Goal: Find specific page/section: Find specific page/section

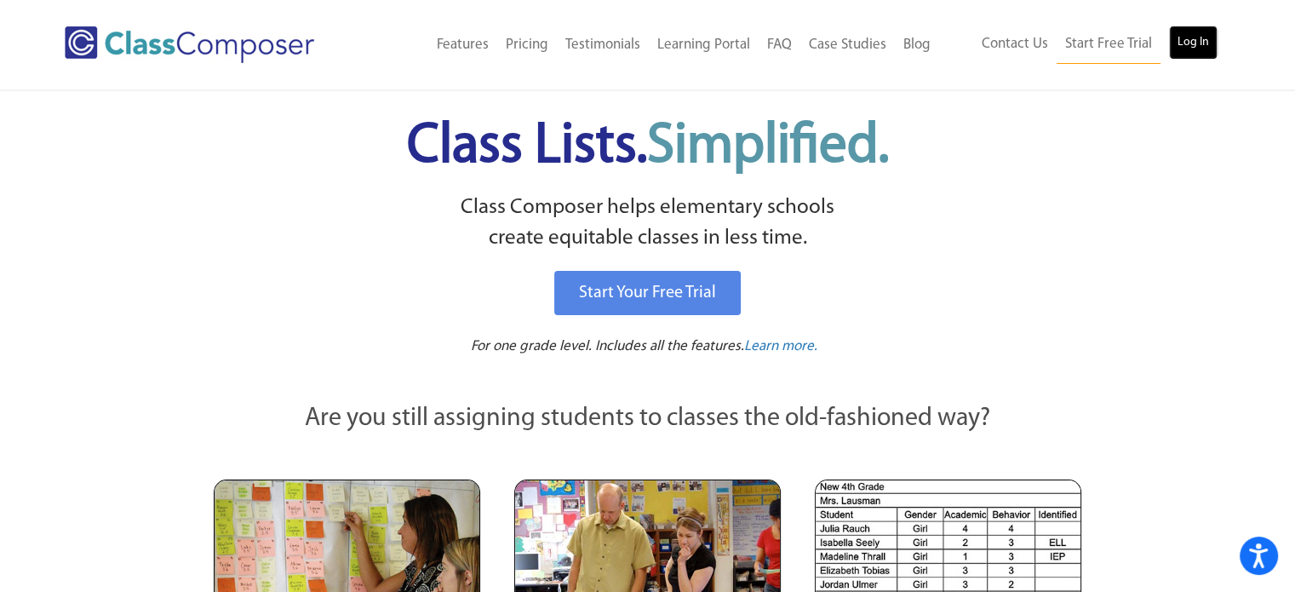
click at [1181, 37] on link "Log In" at bounding box center [1193, 43] width 49 height 34
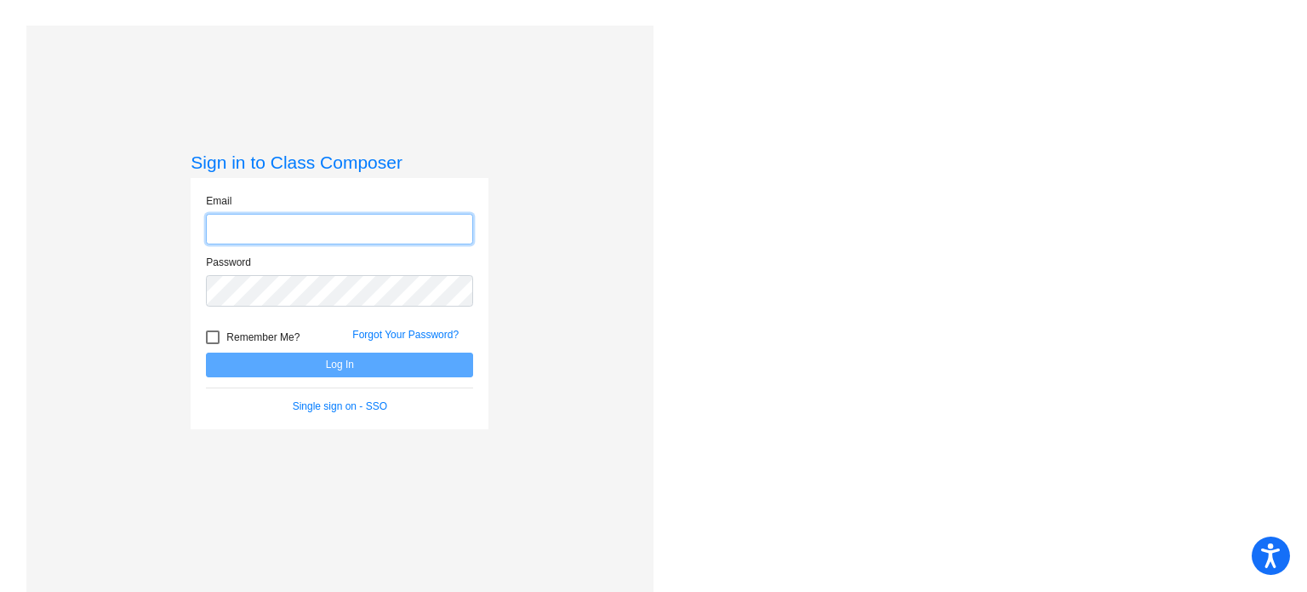
type input "[EMAIL_ADDRESS][DOMAIN_NAME]"
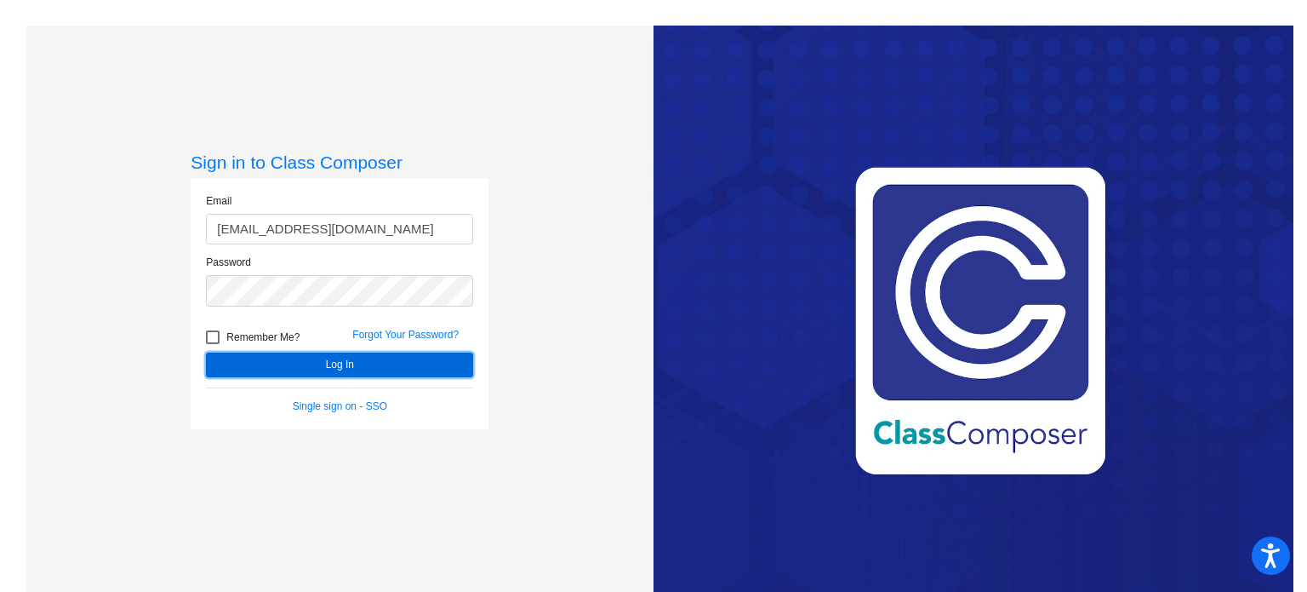
click at [365, 369] on button "Log In" at bounding box center [339, 364] width 267 height 25
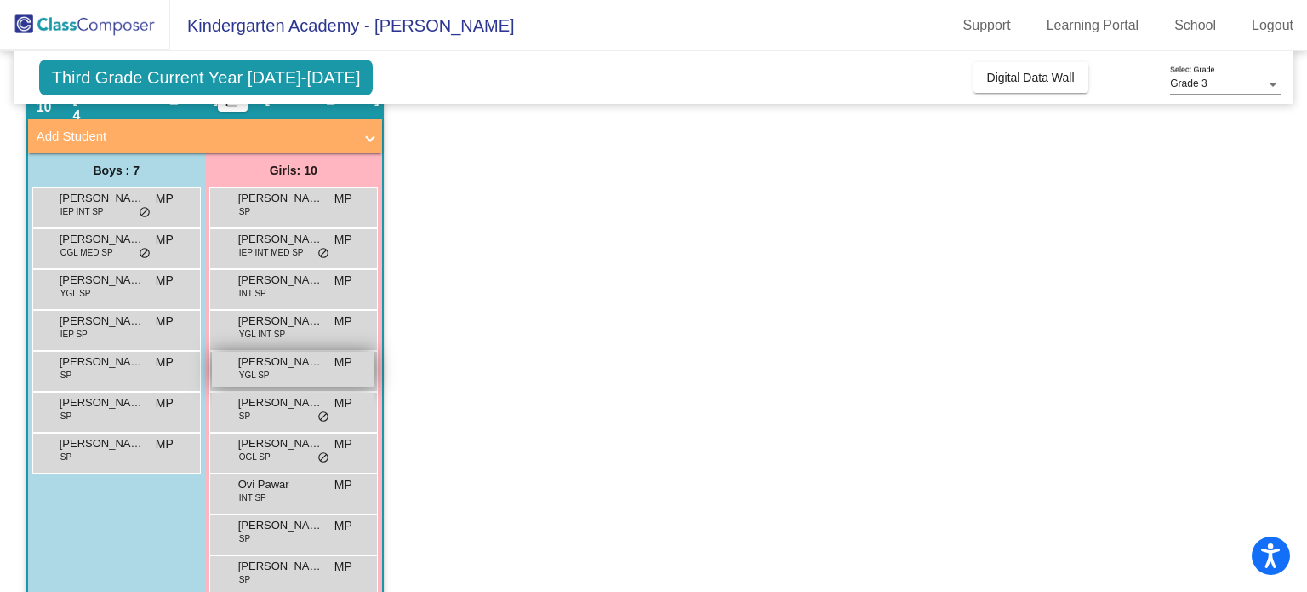
scroll to position [116, 0]
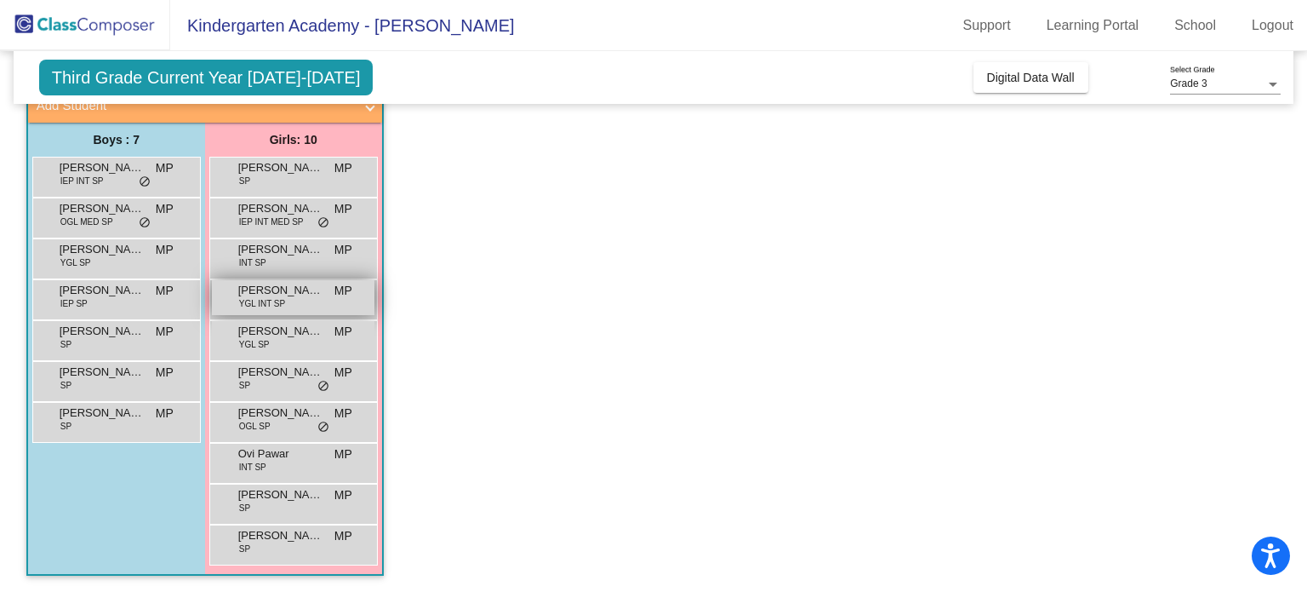
click at [279, 291] on span "[PERSON_NAME]" at bounding box center [280, 290] width 85 height 17
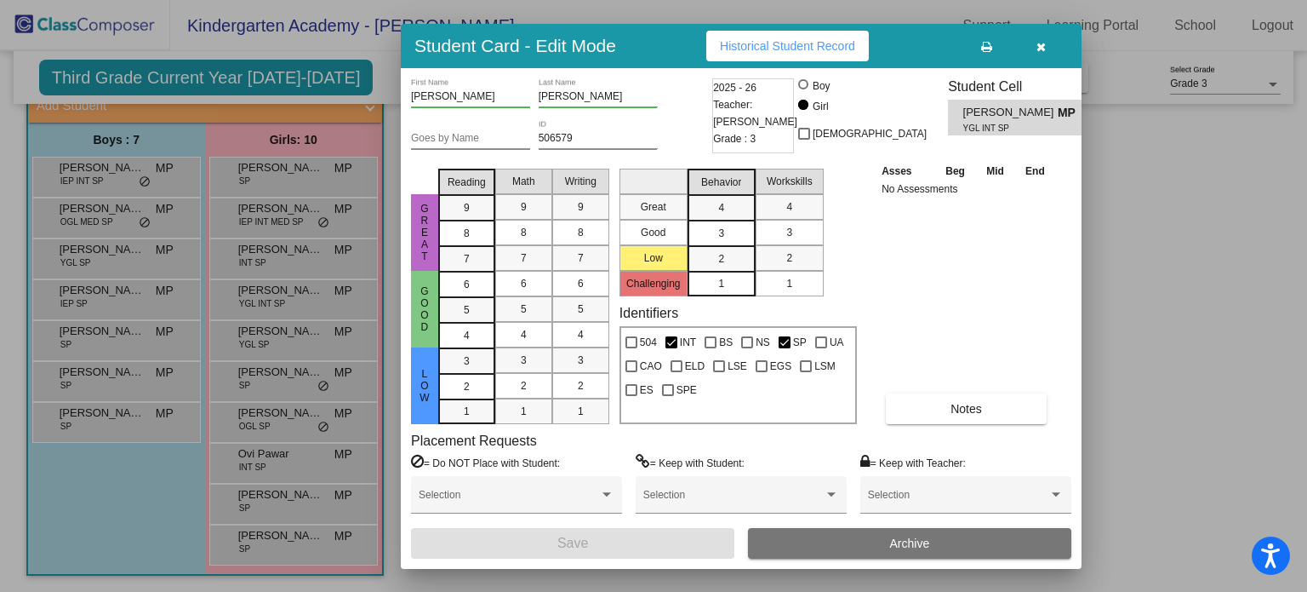
click at [820, 45] on span "Historical Student Record" at bounding box center [787, 46] width 135 height 14
